Goal: Find specific page/section: Find specific page/section

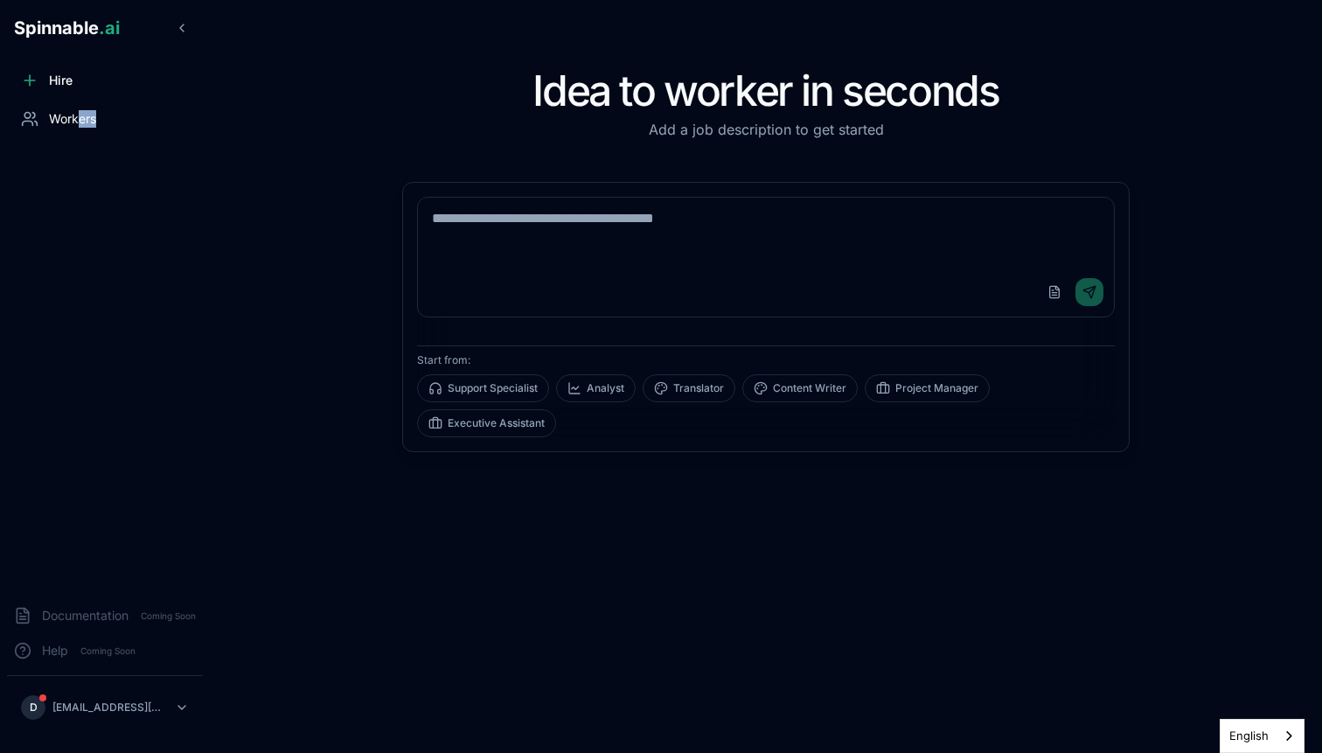
click at [79, 127] on div "Workers" at bounding box center [105, 118] width 196 height 35
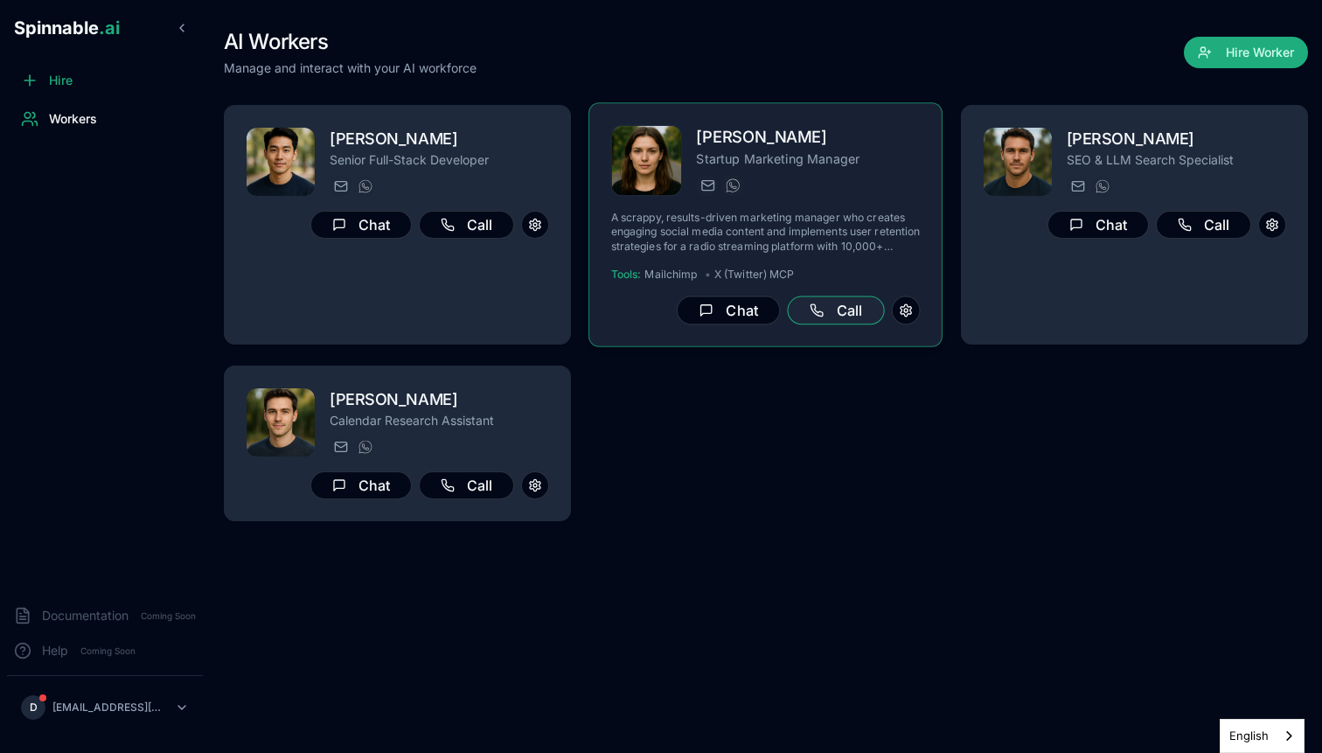
click at [839, 305] on button "Call" at bounding box center [836, 311] width 97 height 29
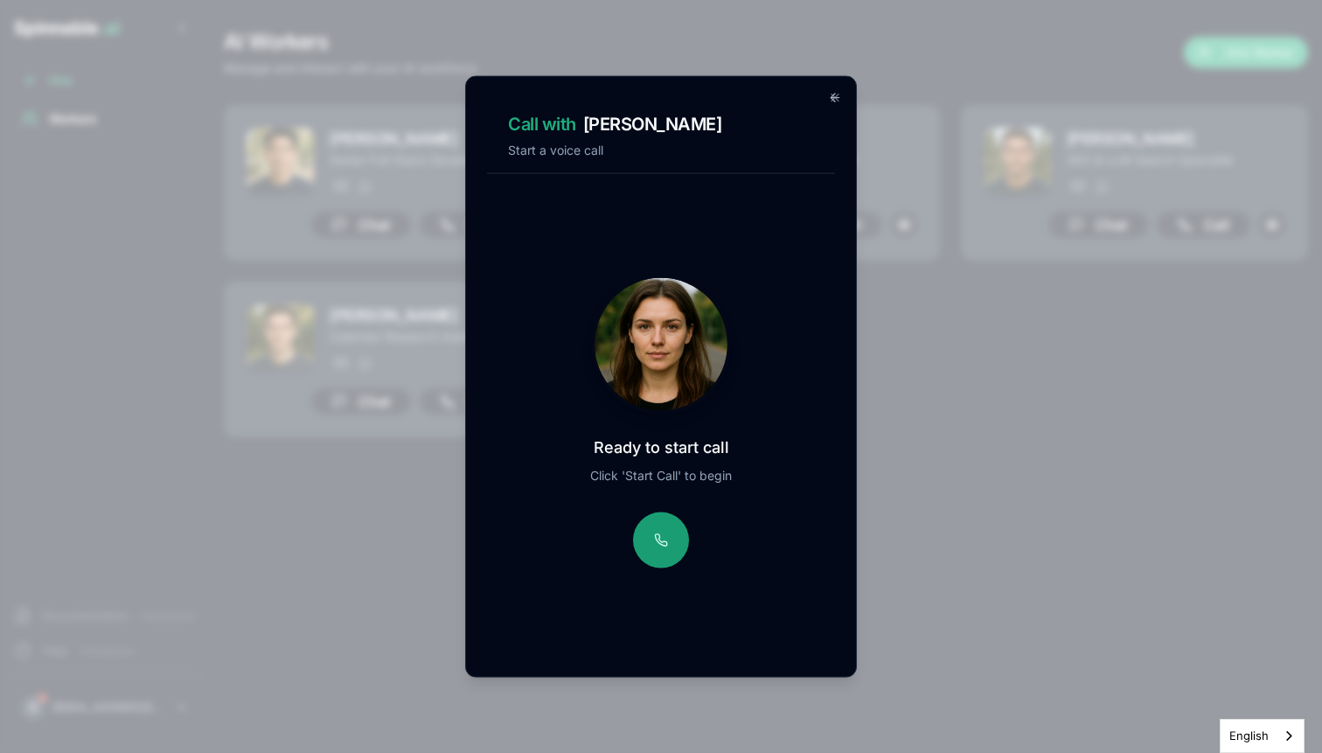
click at [657, 533] on button at bounding box center [661, 541] width 56 height 56
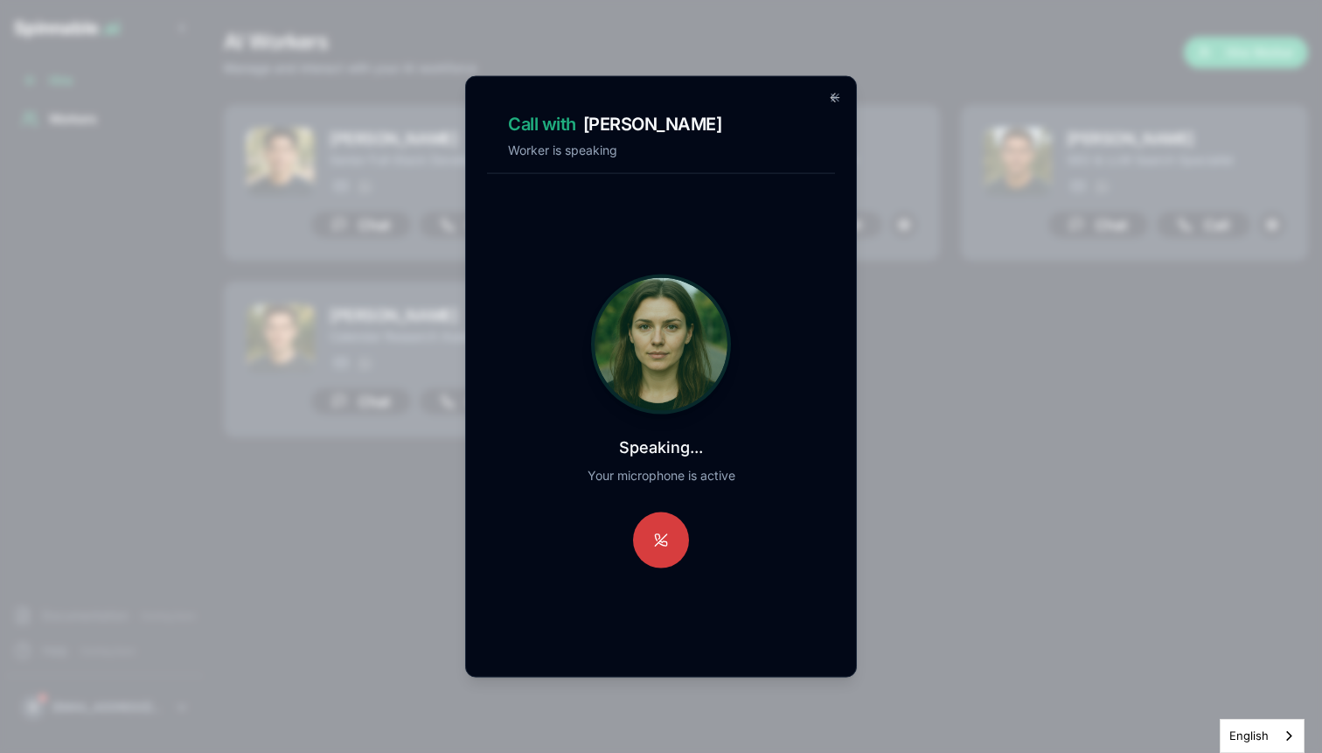
click at [659, 545] on button at bounding box center [661, 541] width 56 height 56
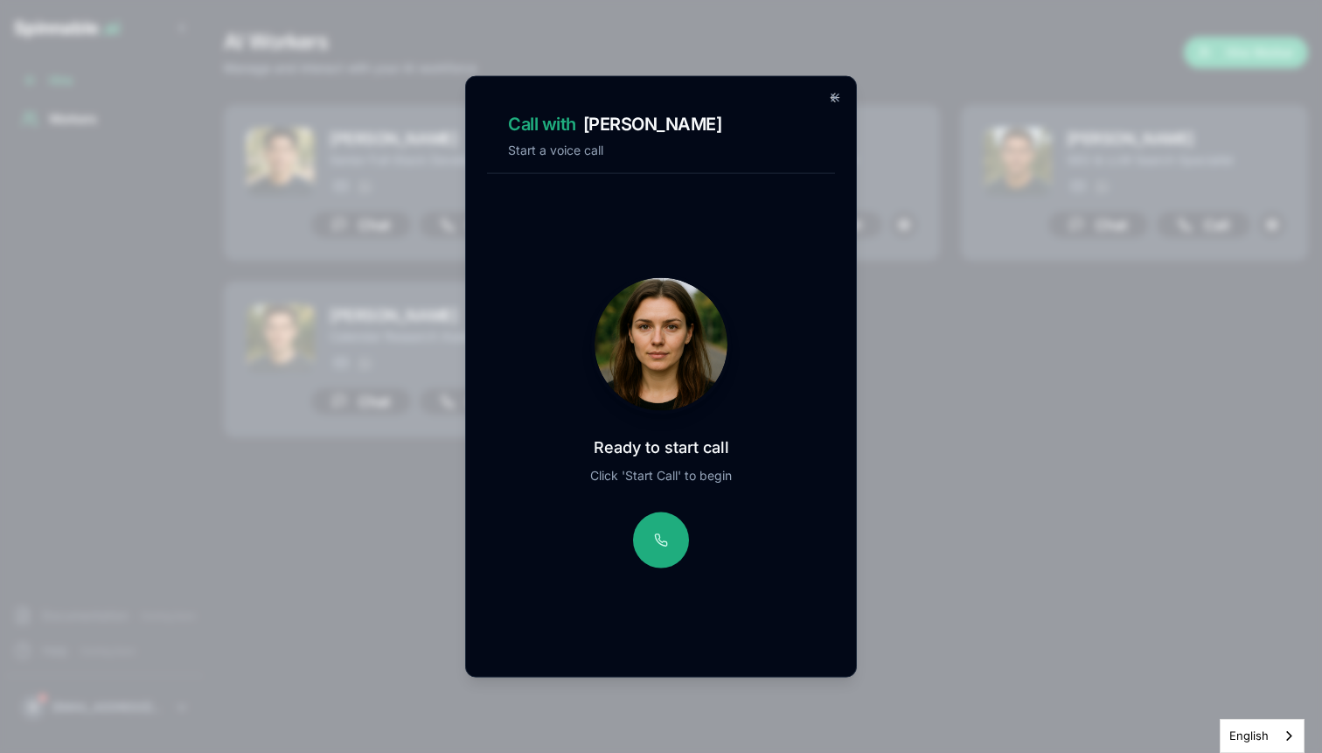
click at [837, 100] on icon at bounding box center [835, 97] width 7 height 7
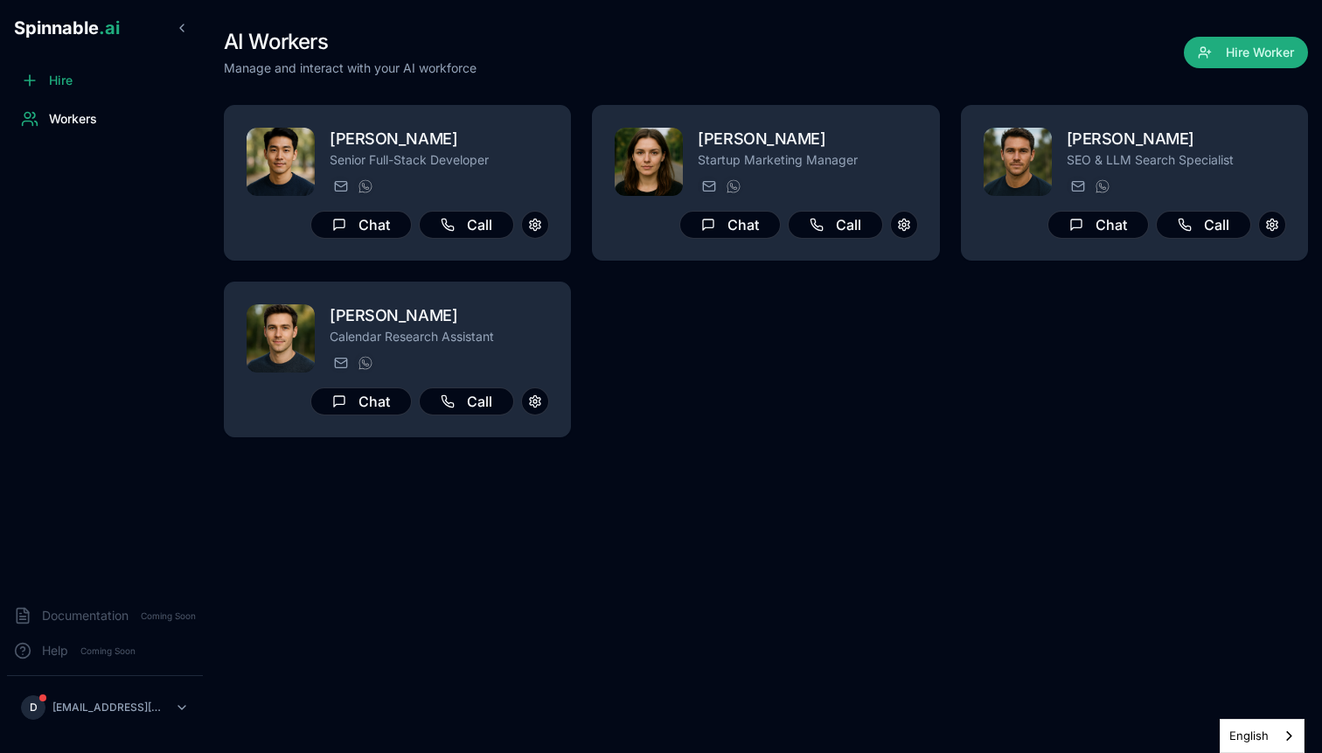
click at [758, 615] on div "AI Workers Manage and interact with your AI workforce Hire Worker [PERSON_NAME]…" at bounding box center [766, 376] width 1113 height 753
click at [892, 474] on div "AI Workers Manage and interact with your AI workforce Hire Worker [PERSON_NAME]…" at bounding box center [766, 376] width 1113 height 753
click at [947, 157] on div "[PERSON_NAME] Senior Full-Stack Developer [PERSON_NAME][EMAIL_ADDRESS] [PHONE_N…" at bounding box center [766, 271] width 1085 height 332
click at [946, 106] on div "[PERSON_NAME] Senior Full-Stack Developer [PERSON_NAME][EMAIL_ADDRESS] [PHONE_N…" at bounding box center [766, 271] width 1085 height 332
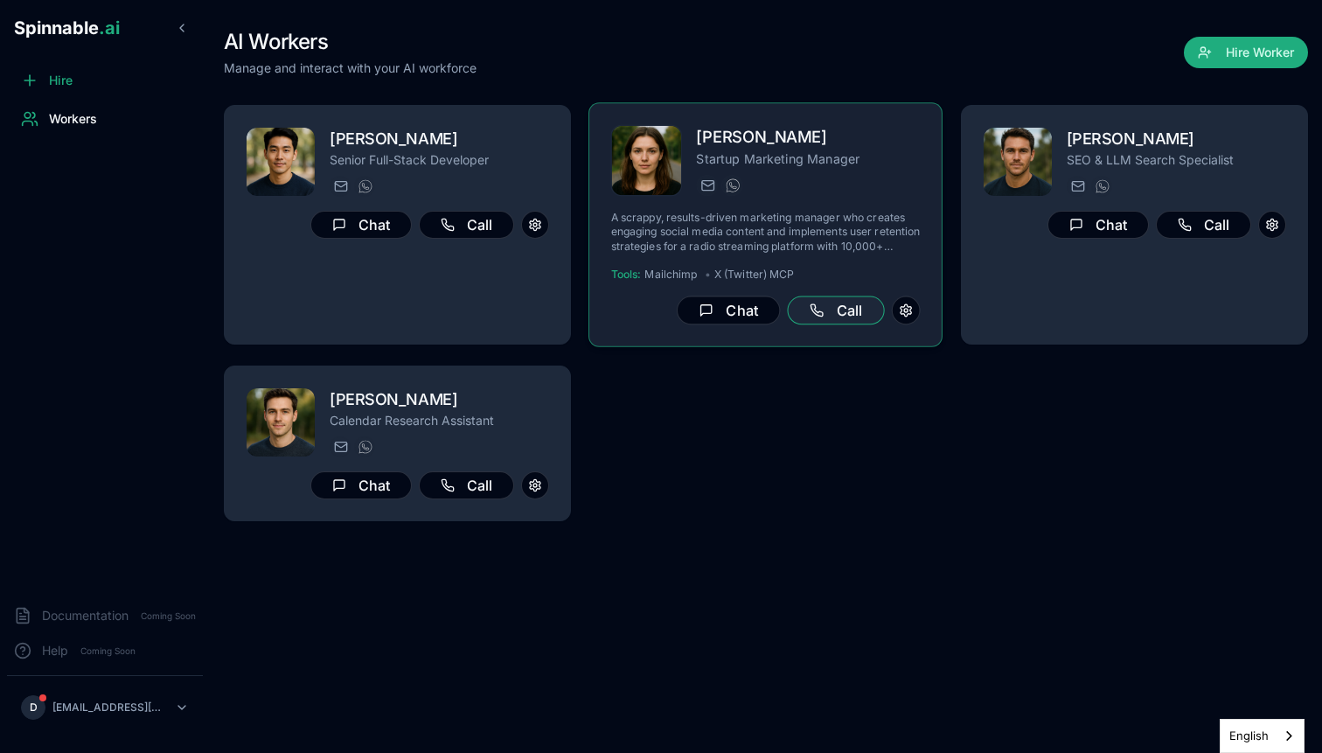
click at [841, 307] on button "Call" at bounding box center [836, 311] width 97 height 29
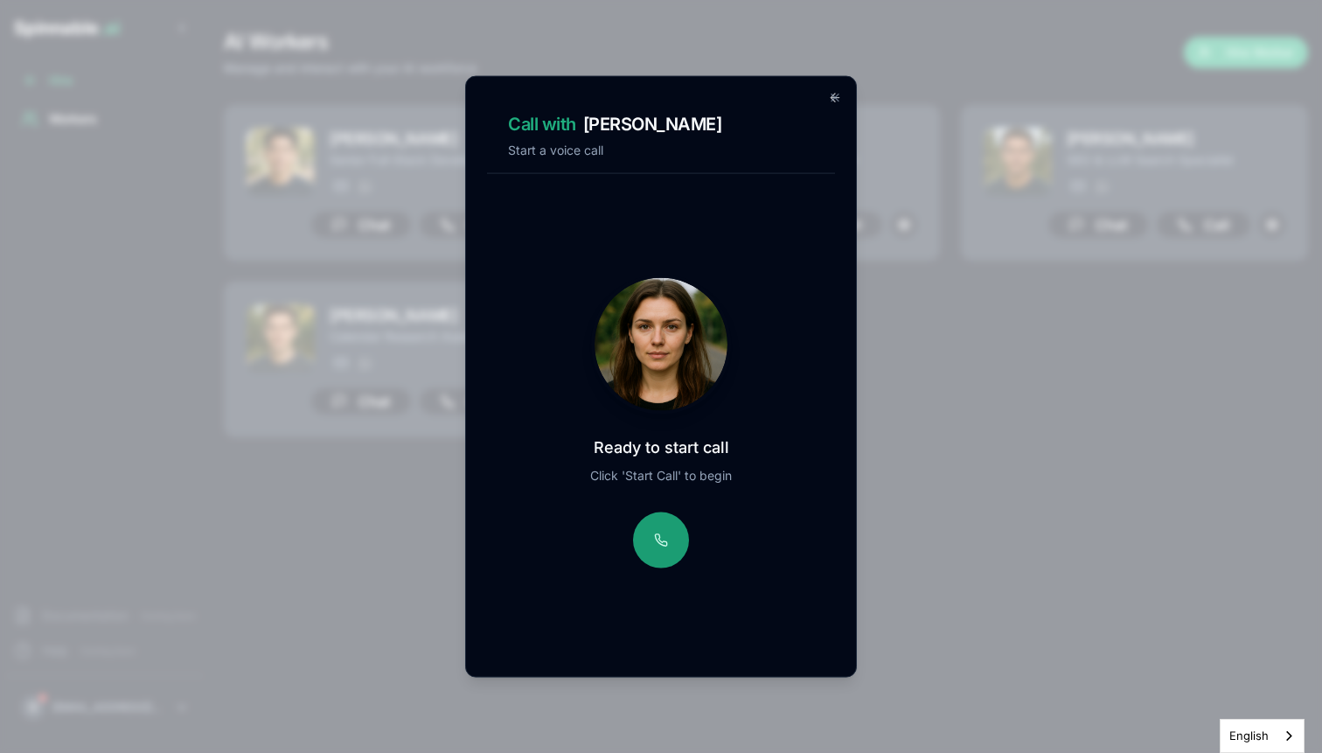
click at [663, 541] on button at bounding box center [661, 541] width 56 height 56
click at [652, 541] on button at bounding box center [661, 541] width 56 height 56
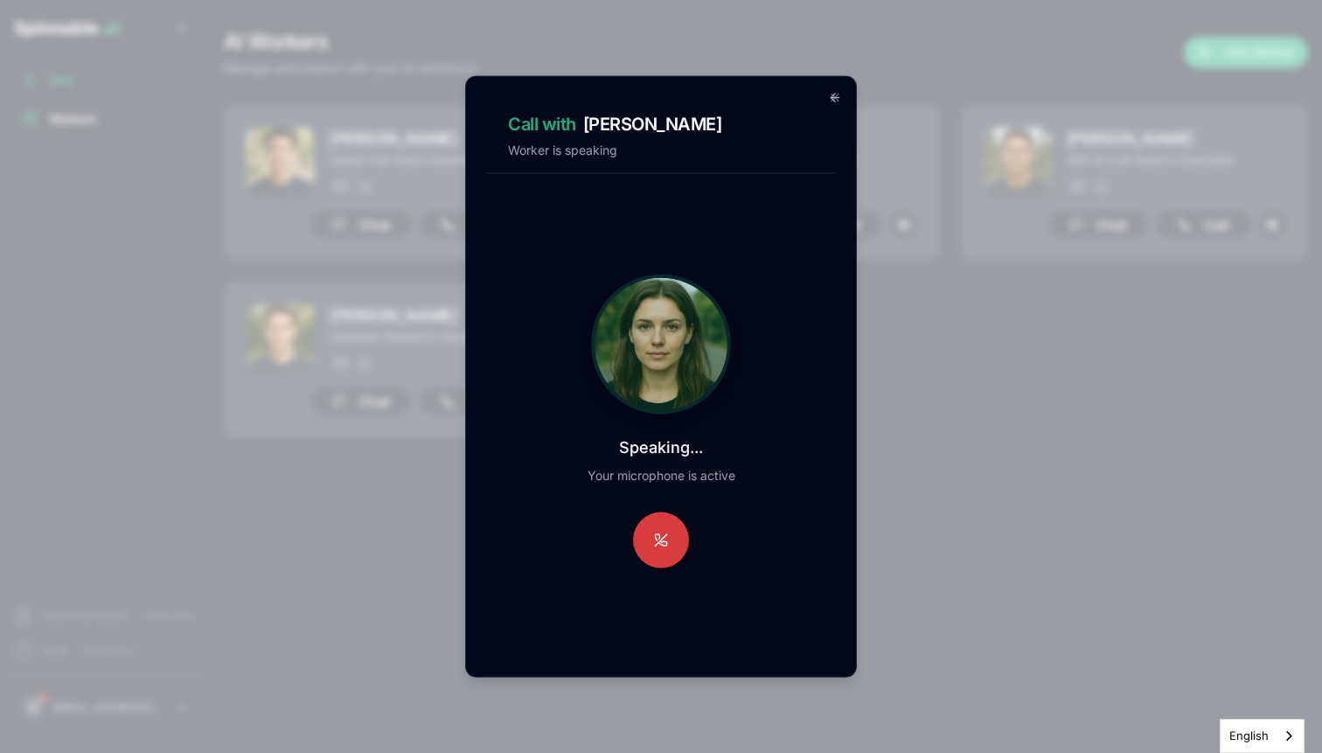
click at [666, 544] on button at bounding box center [661, 541] width 56 height 56
